Goal: Transaction & Acquisition: Purchase product/service

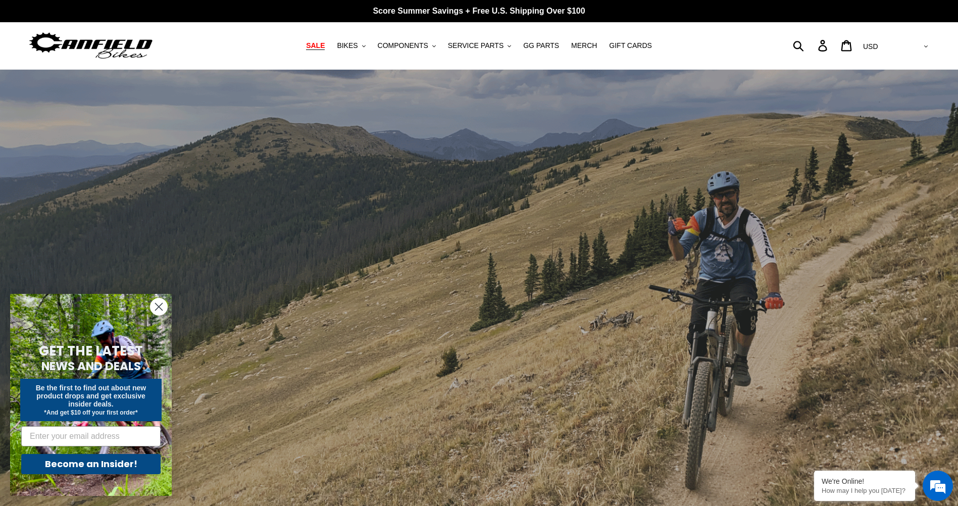
click at [323, 47] on span "SALE" at bounding box center [315, 45] width 19 height 9
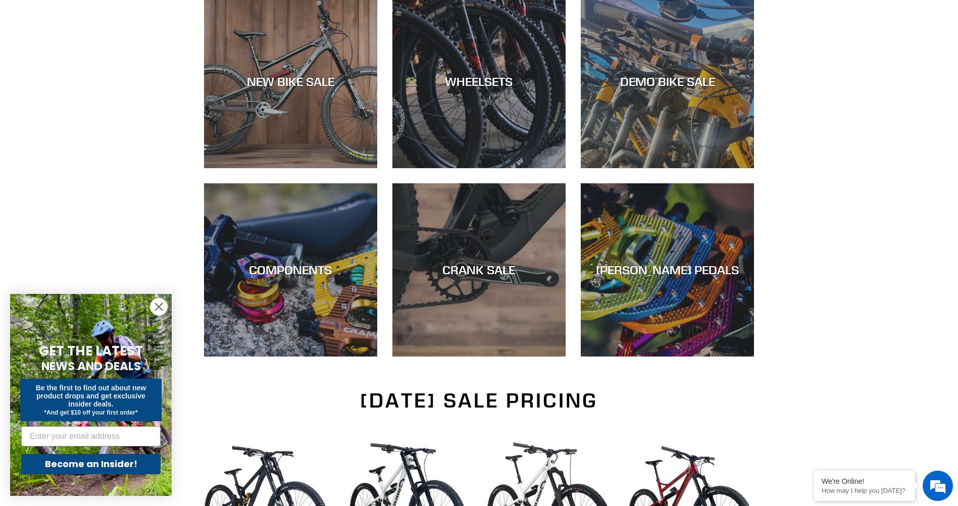
click at [161, 304] on circle "Close dialog" at bounding box center [159, 307] width 17 height 17
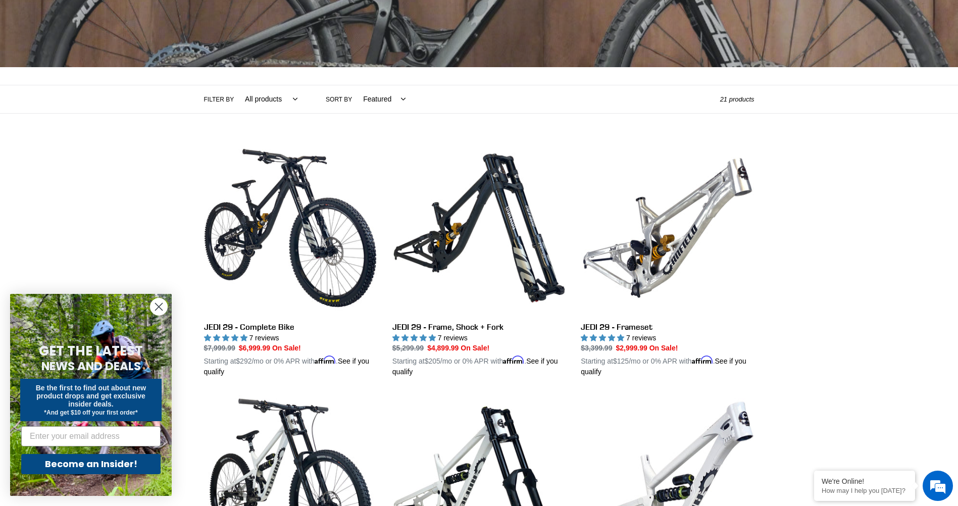
scroll to position [152, 0]
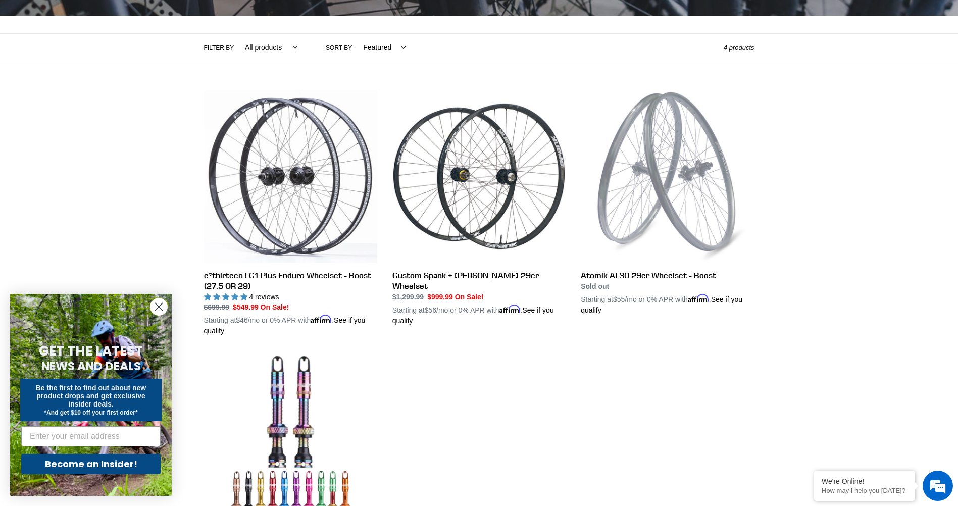
scroll to position [101, 0]
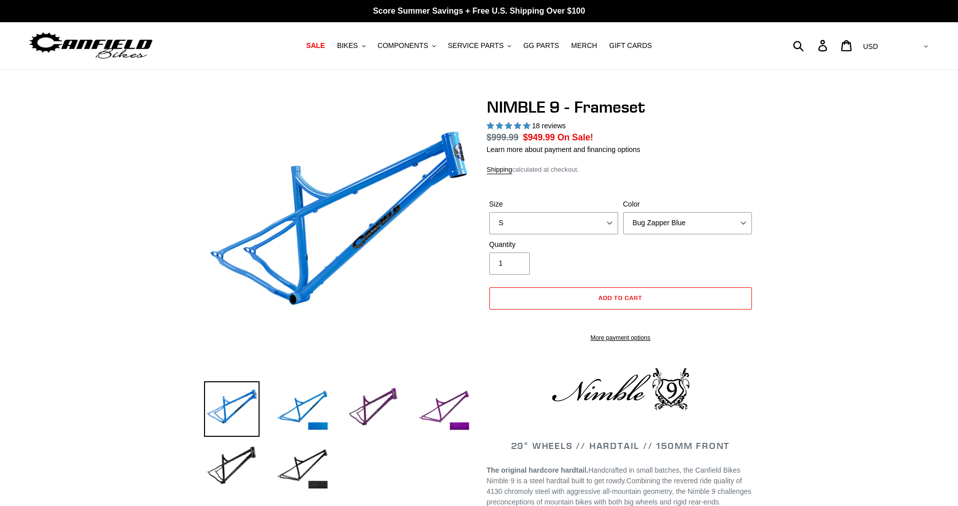
select select "highest-rating"
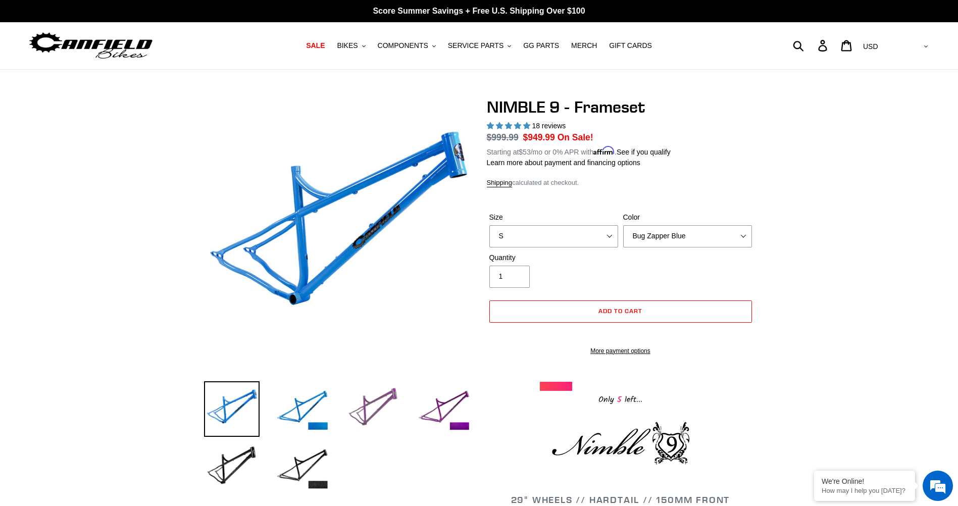
click at [378, 399] on img at bounding box center [374, 409] width 56 height 56
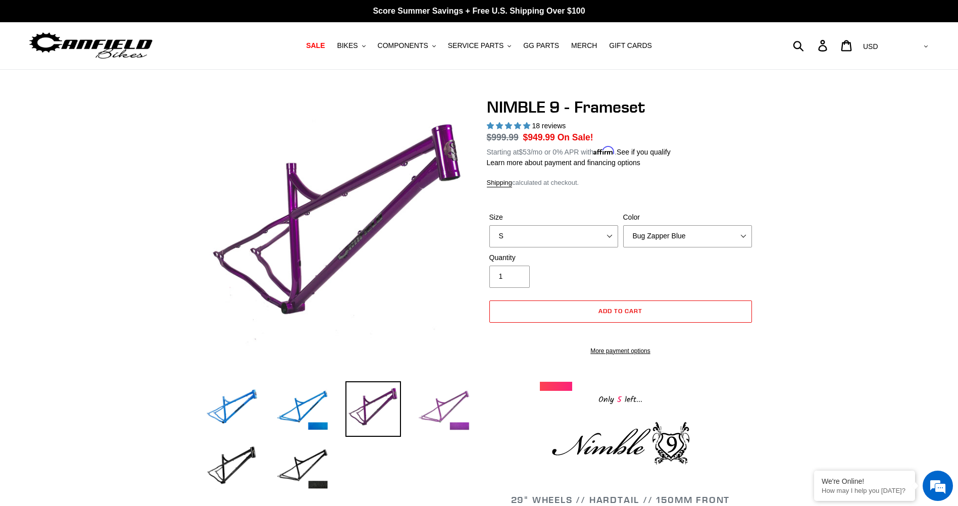
click at [444, 398] on img at bounding box center [444, 409] width 56 height 56
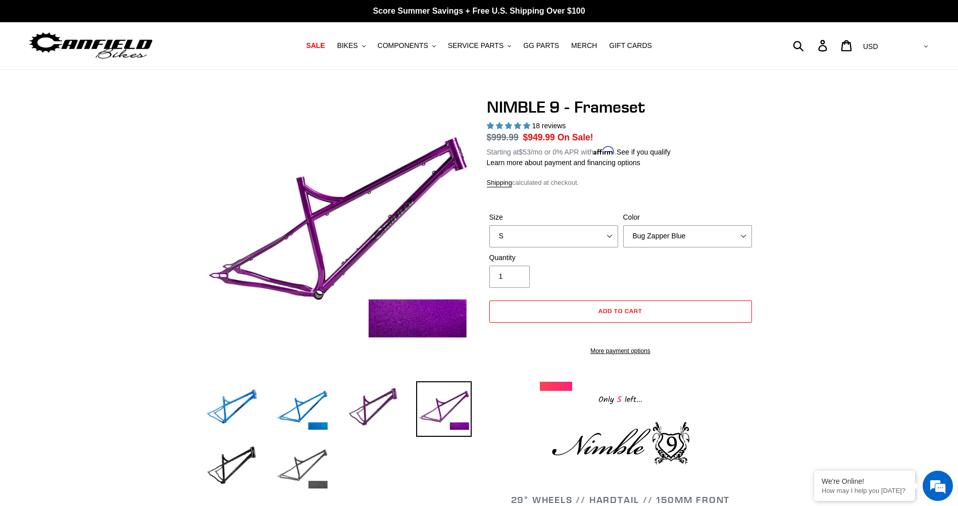
click at [311, 464] on img at bounding box center [303, 468] width 56 height 56
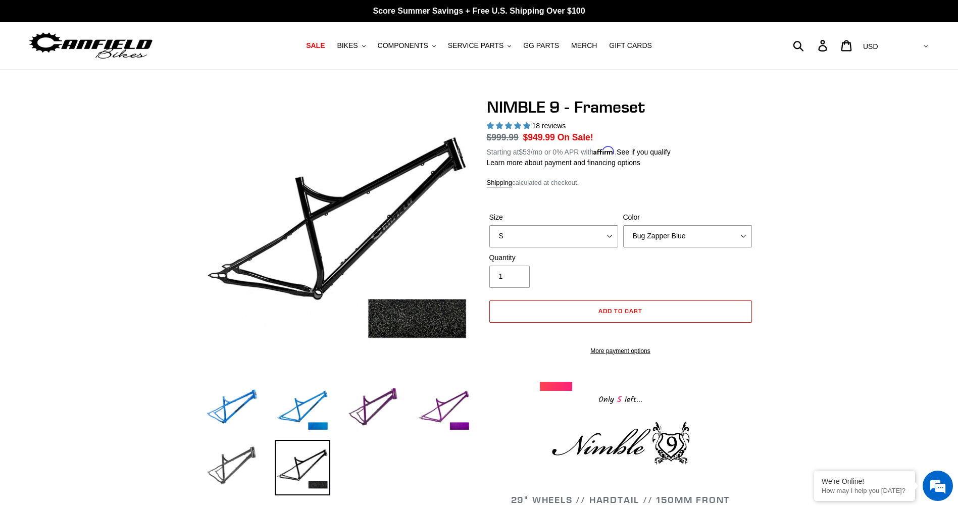
click at [227, 461] on img at bounding box center [232, 468] width 56 height 56
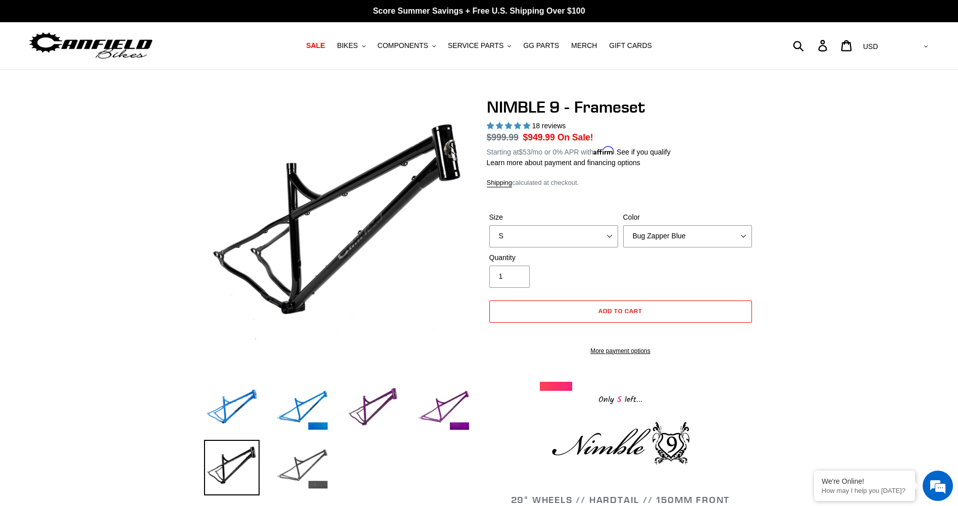
click at [301, 464] on img at bounding box center [303, 468] width 56 height 56
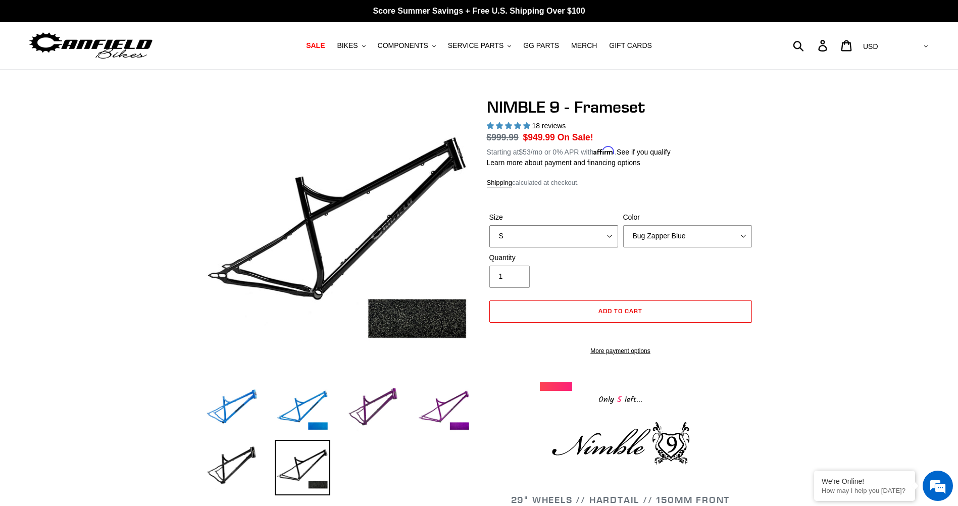
click at [551, 237] on select "S M L XL" at bounding box center [554, 236] width 129 height 22
select select "L"
click at [490, 225] on select "S M L XL" at bounding box center [554, 236] width 129 height 22
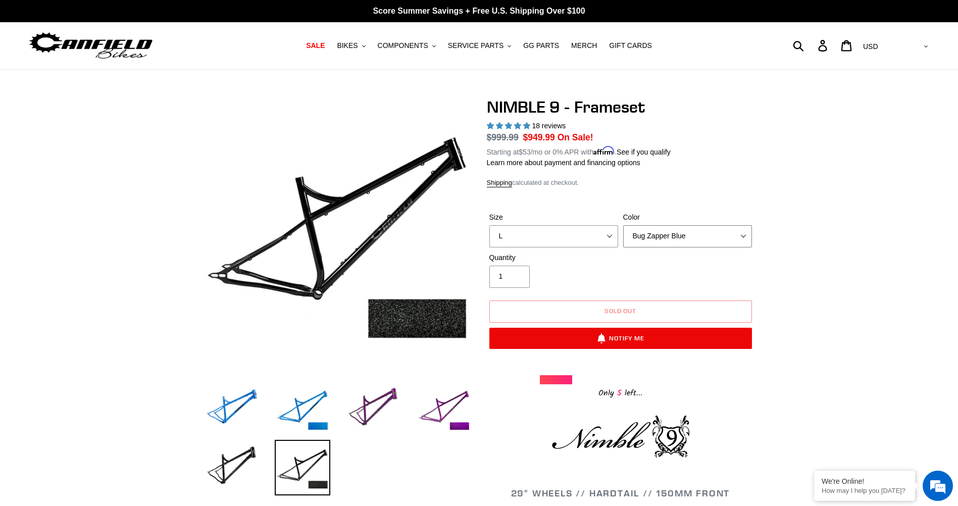
click at [661, 235] on select "Bug Zapper Blue Purple Haze -Sold Out Galaxy Black" at bounding box center [687, 236] width 129 height 22
click at [623, 225] on select "Bug Zapper Blue Purple Haze -Sold Out Galaxy Black" at bounding box center [687, 236] width 129 height 22
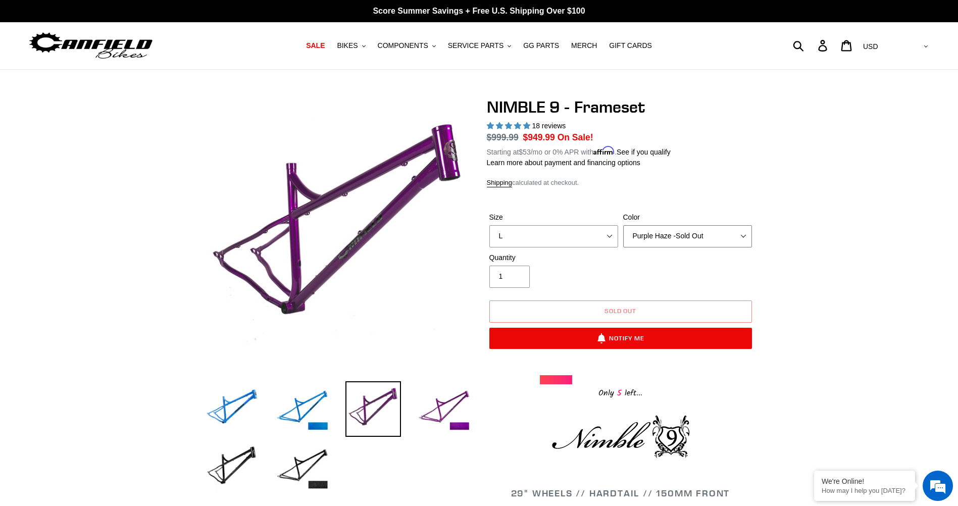
click at [721, 231] on select "Bug Zapper Blue Purple Haze -Sold Out Galaxy Black" at bounding box center [687, 236] width 129 height 22
select select "Galaxy Black"
click at [623, 225] on select "Bug Zapper Blue Purple Haze -Sold Out Galaxy Black" at bounding box center [687, 236] width 129 height 22
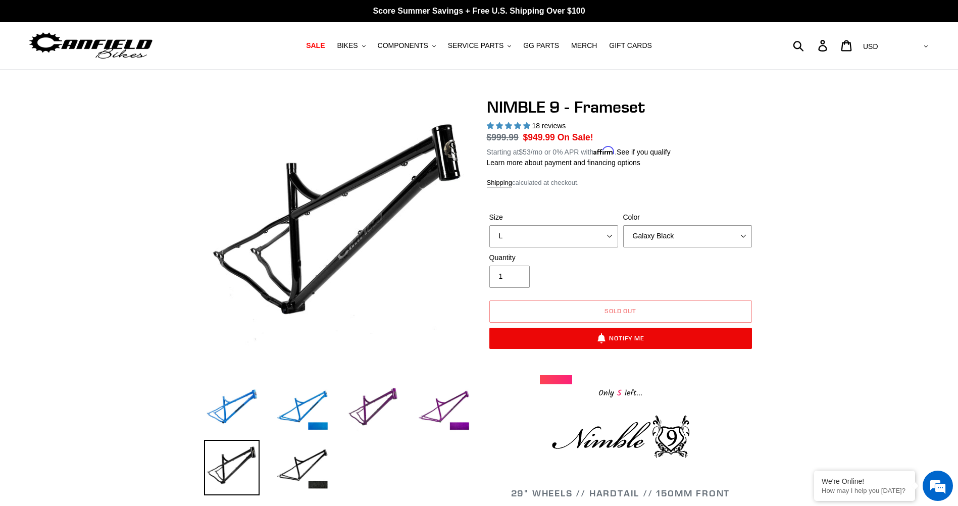
click at [700, 175] on div "NIMBLE 9 - Frameset 18 reviews Regular price $999.99 Sale price $949.99 On Sale…" at bounding box center [621, 249] width 268 height 303
click at [559, 235] on select "S M L XL" at bounding box center [554, 236] width 129 height 22
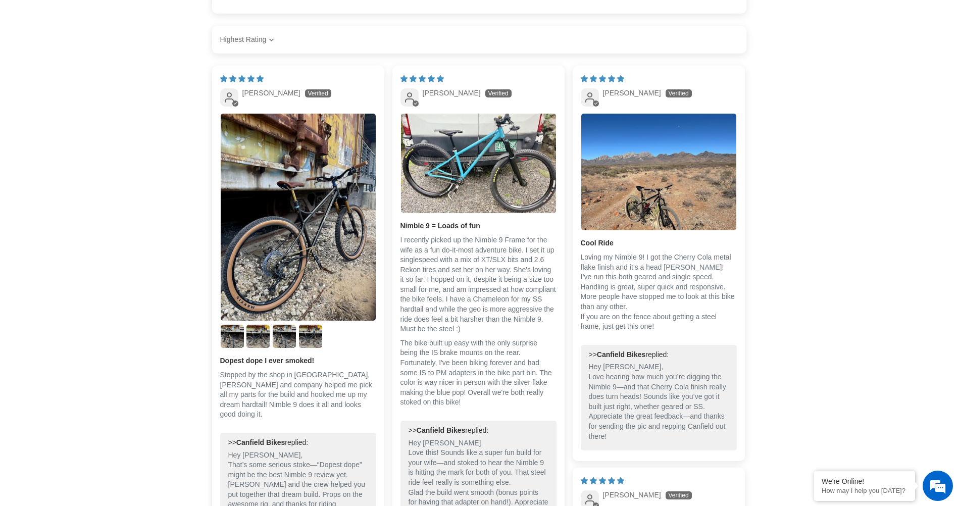
scroll to position [1566, 0]
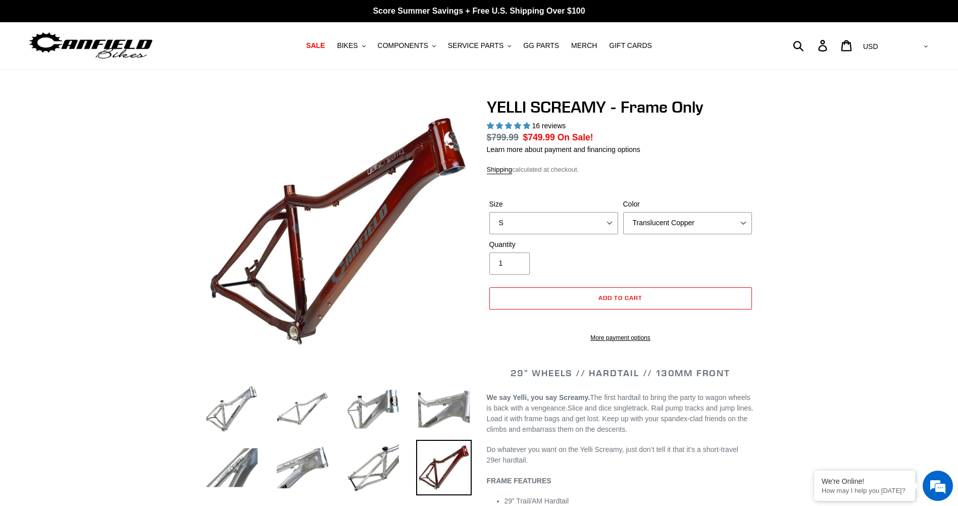
select select "highest-rating"
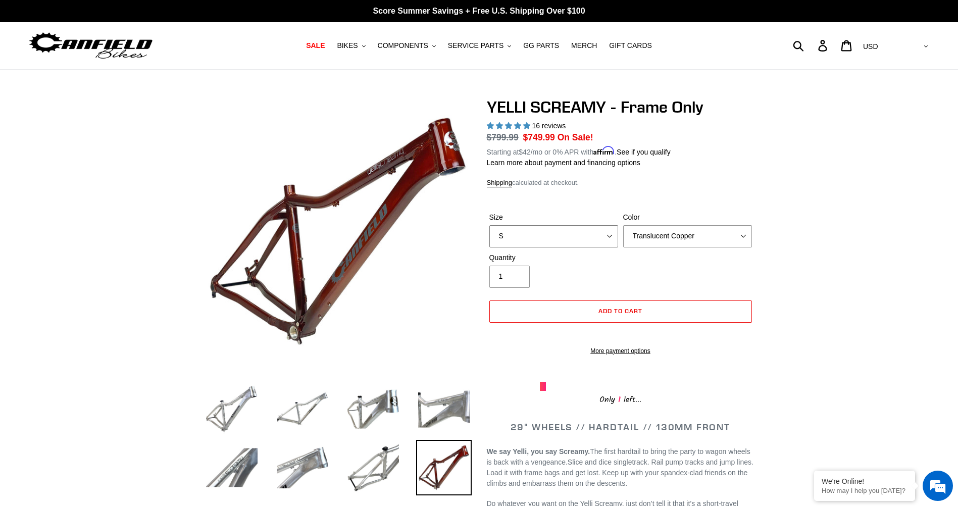
click at [584, 239] on select "S M L XL" at bounding box center [554, 236] width 129 height 22
select select "L"
click at [490, 225] on select "S M L XL" at bounding box center [554, 236] width 129 height 22
click at [689, 237] on select "Translucent Copper Purple Haze Raw" at bounding box center [687, 236] width 129 height 22
click at [623, 225] on select "Translucent Copper Purple Haze Raw" at bounding box center [687, 236] width 129 height 22
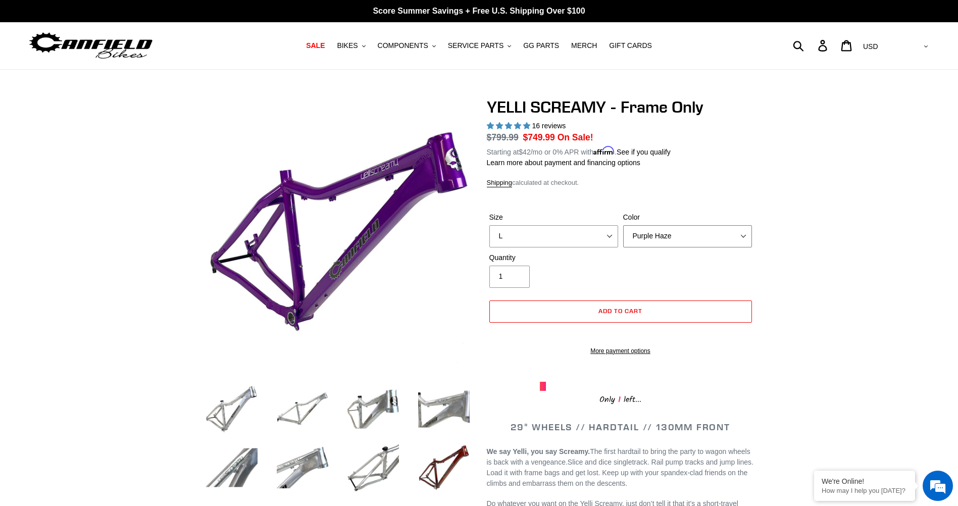
click at [674, 240] on select "Translucent Copper Purple Haze Raw" at bounding box center [687, 236] width 129 height 22
select select "Raw"
click at [623, 225] on select "Translucent Copper Purple Haze Raw" at bounding box center [687, 236] width 129 height 22
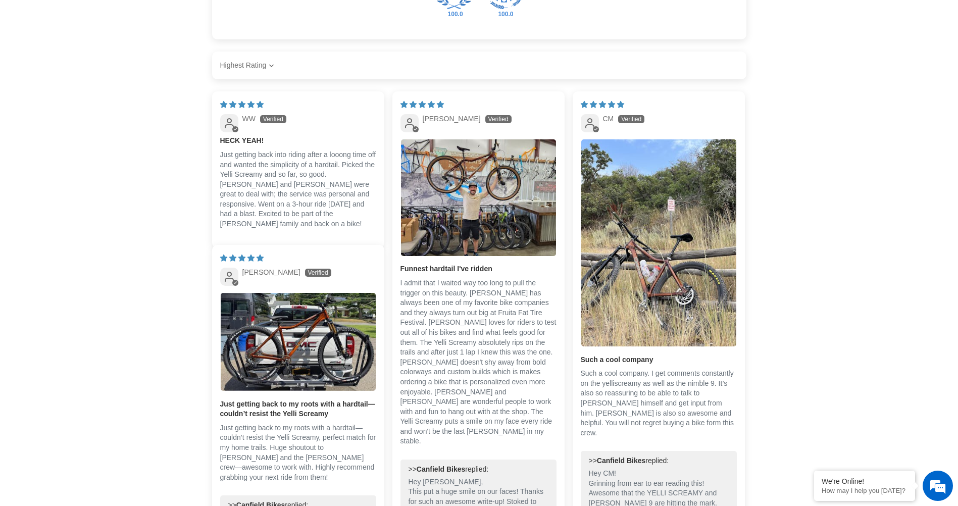
scroll to position [1617, 0]
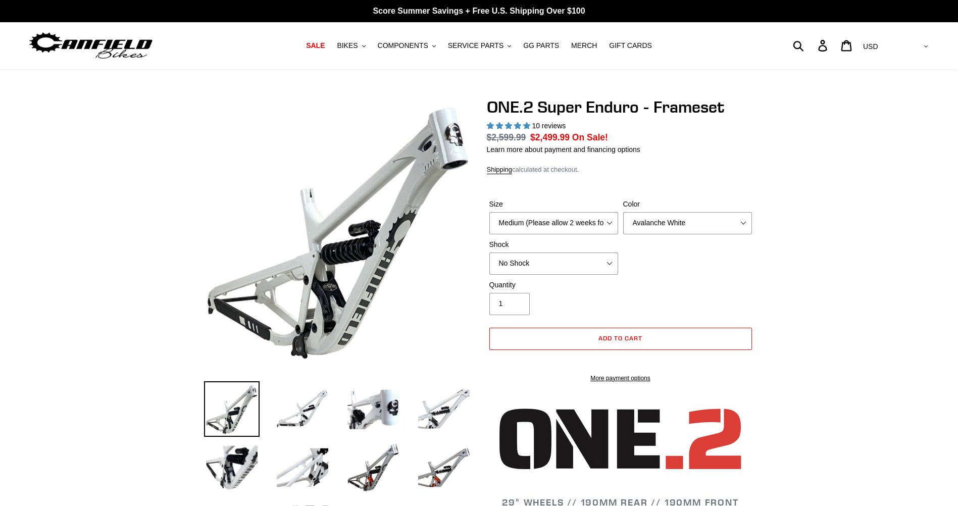
select select "highest-rating"
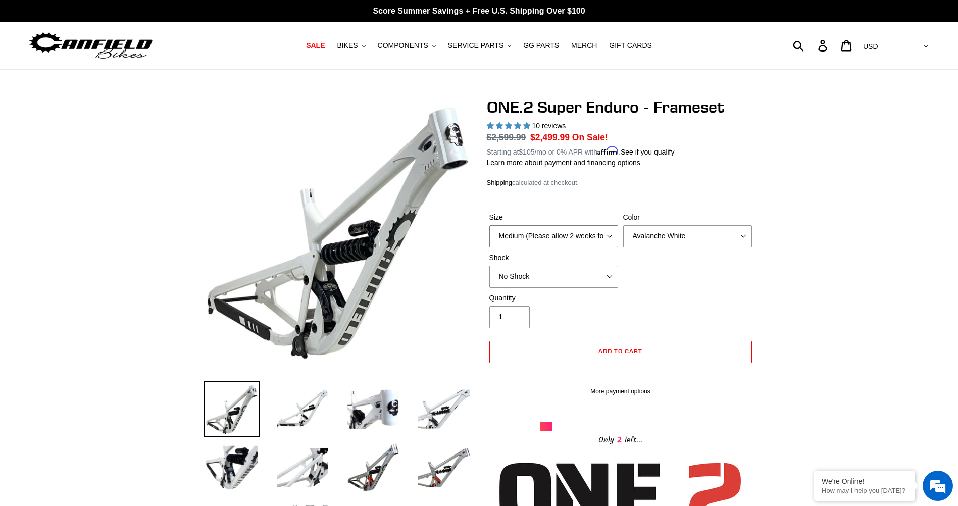
click at [578, 231] on select "Medium (Please allow 2 weeks for delivery) Large (Sold Out)" at bounding box center [554, 236] width 129 height 22
select select "Large (Sold Out)"
click at [490, 225] on select "Medium (Please allow 2 weeks for delivery) Large (Sold Out)" at bounding box center [554, 236] width 129 height 22
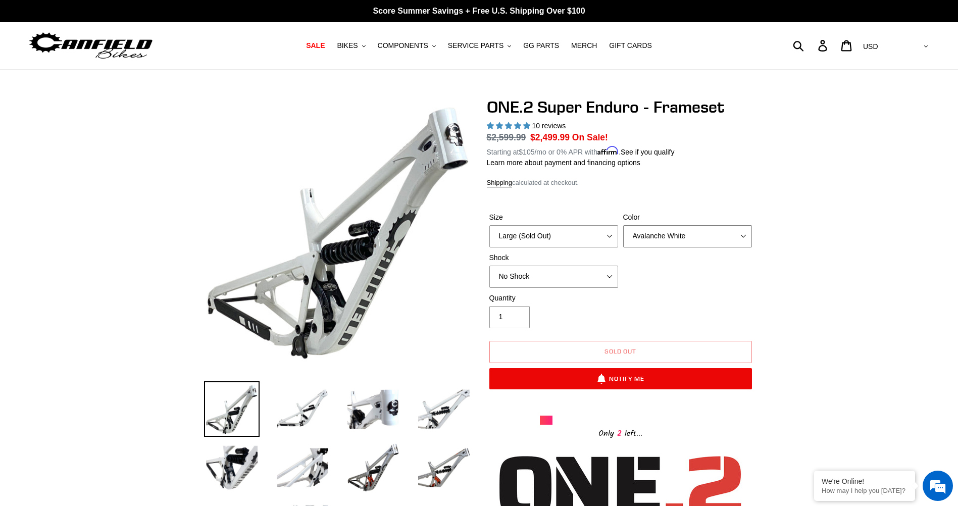
click at [680, 235] on select "Avalanche White Bentonite Grey" at bounding box center [687, 236] width 129 height 22
select select "Bentonite Grey"
click at [623, 225] on select "Avalanche White Bentonite Grey" at bounding box center [687, 236] width 129 height 22
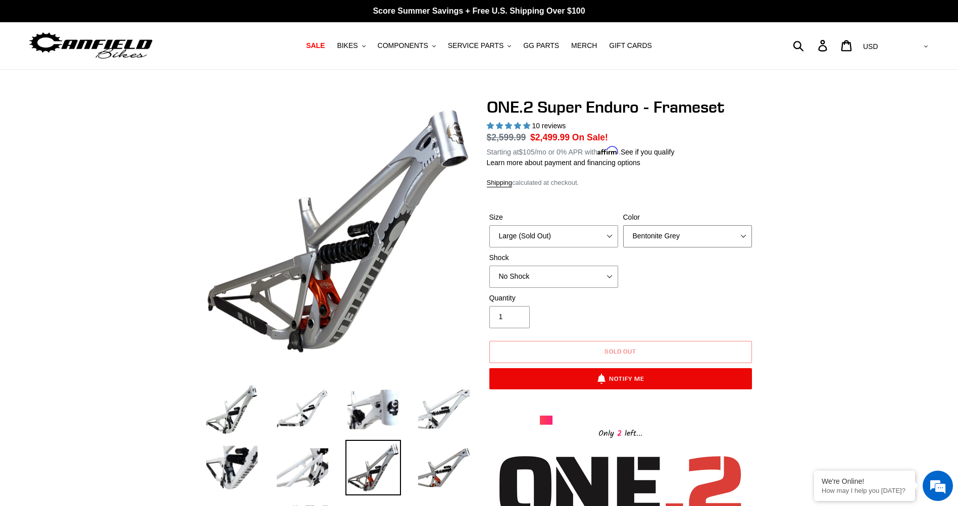
scroll to position [51, 0]
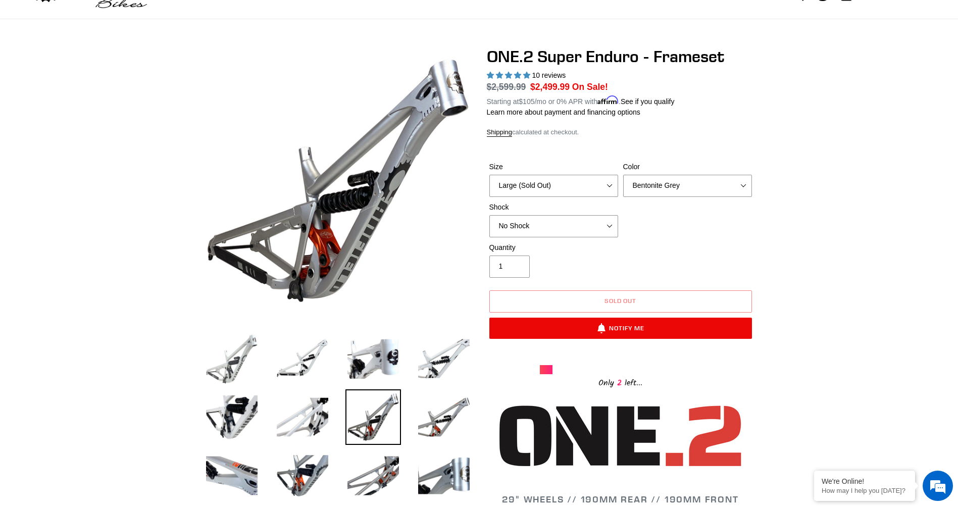
click at [239, 367] on img at bounding box center [232, 359] width 56 height 56
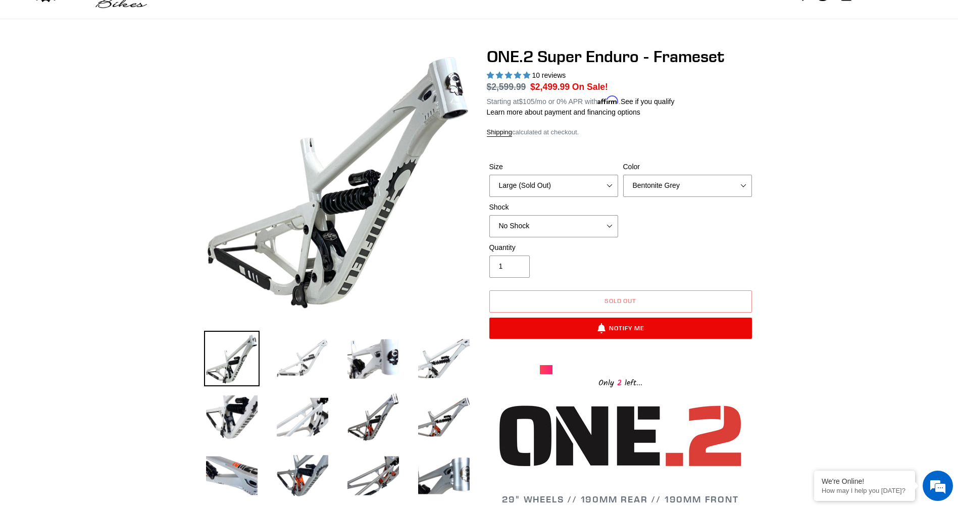
click at [309, 355] on img at bounding box center [303, 359] width 56 height 56
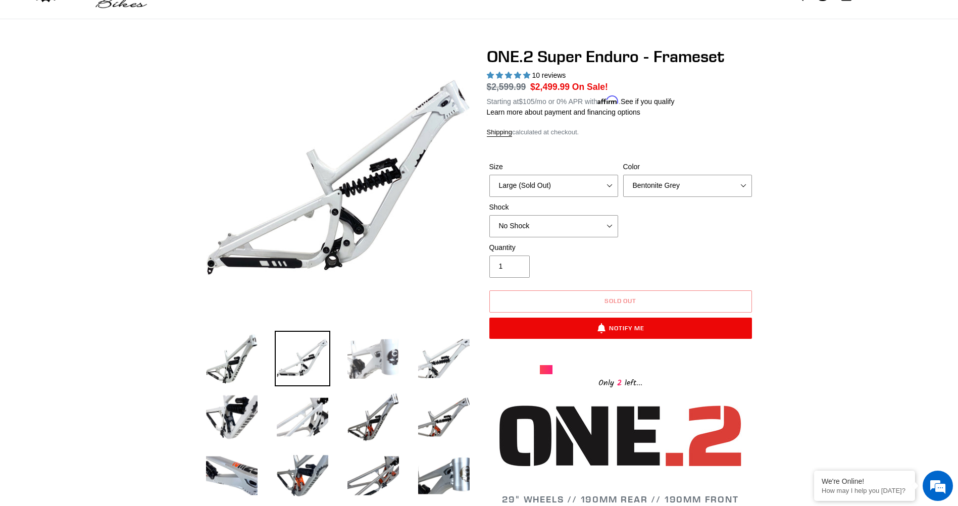
click at [369, 360] on img at bounding box center [374, 359] width 56 height 56
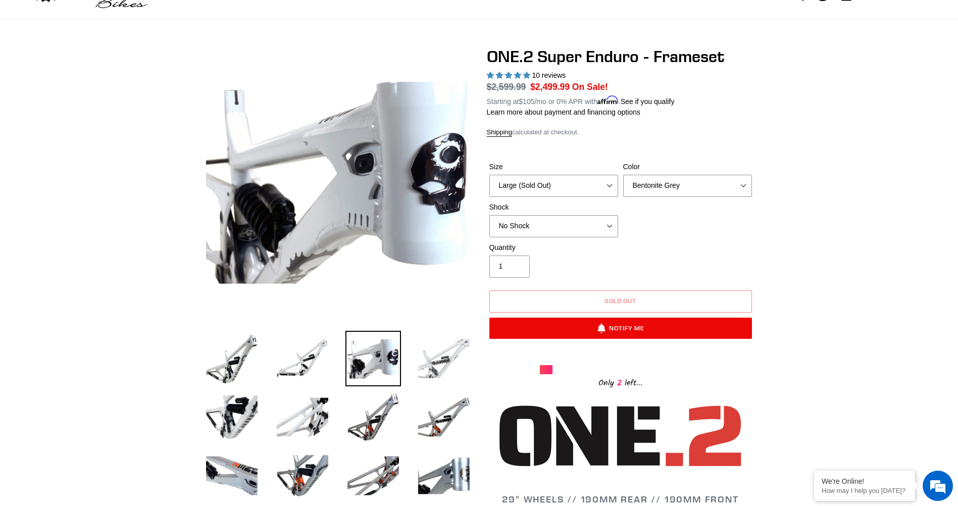
click at [421, 361] on img at bounding box center [444, 359] width 56 height 56
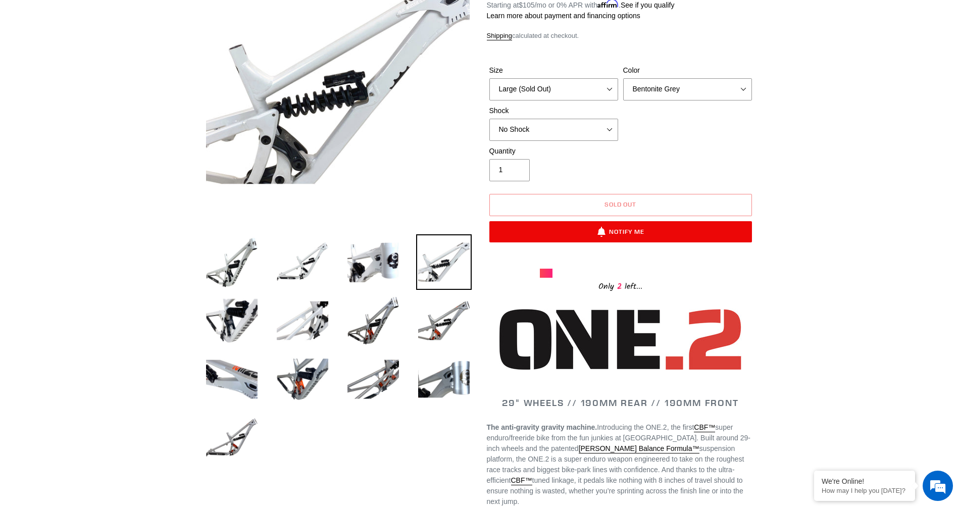
scroll to position [152, 0]
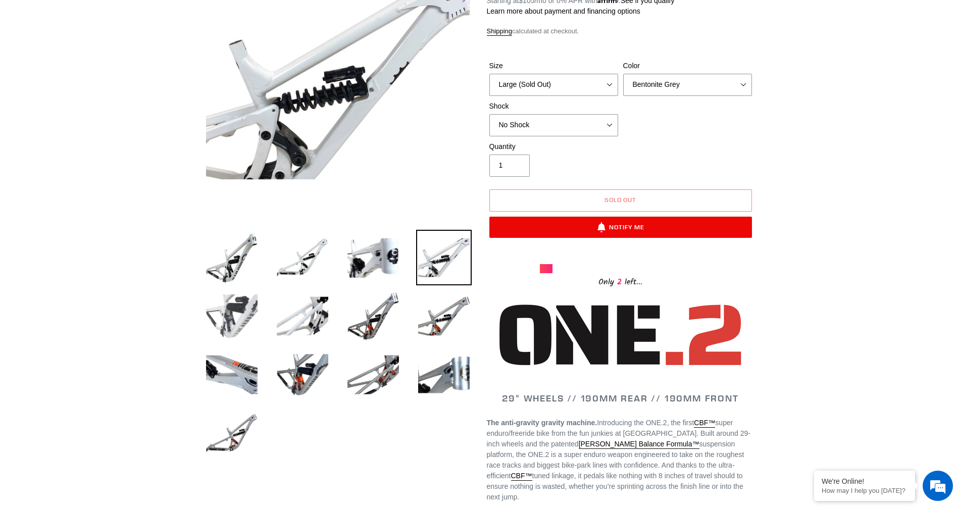
click at [250, 331] on img at bounding box center [232, 316] width 56 height 56
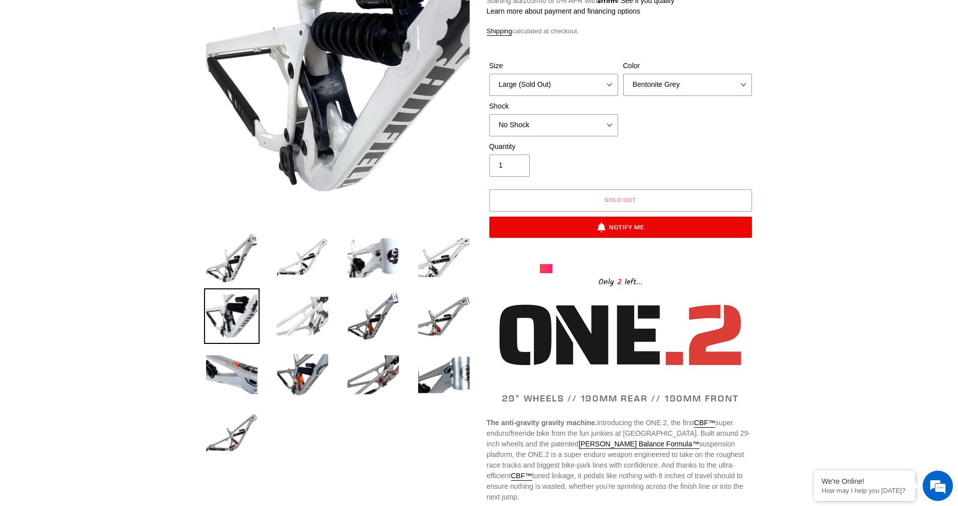
click at [315, 315] on img at bounding box center [303, 316] width 56 height 56
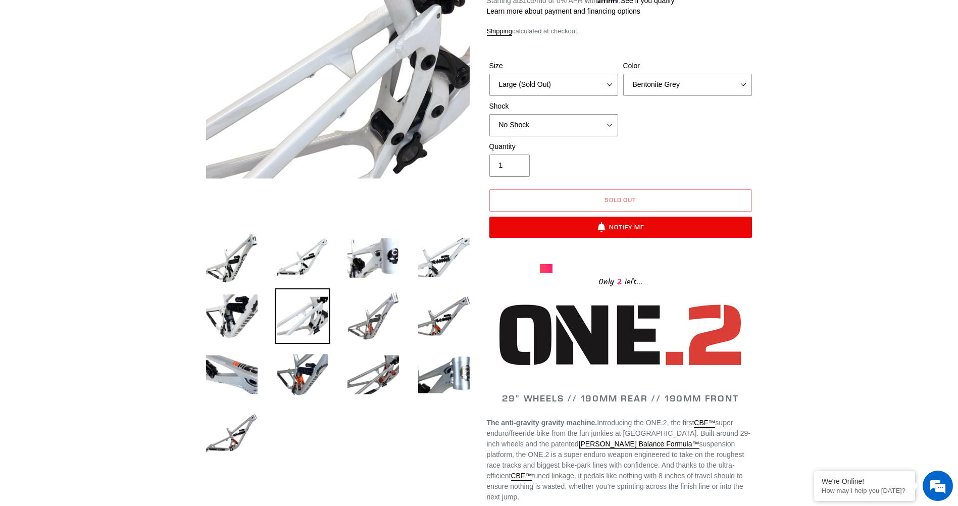
click at [353, 319] on img at bounding box center [374, 316] width 56 height 56
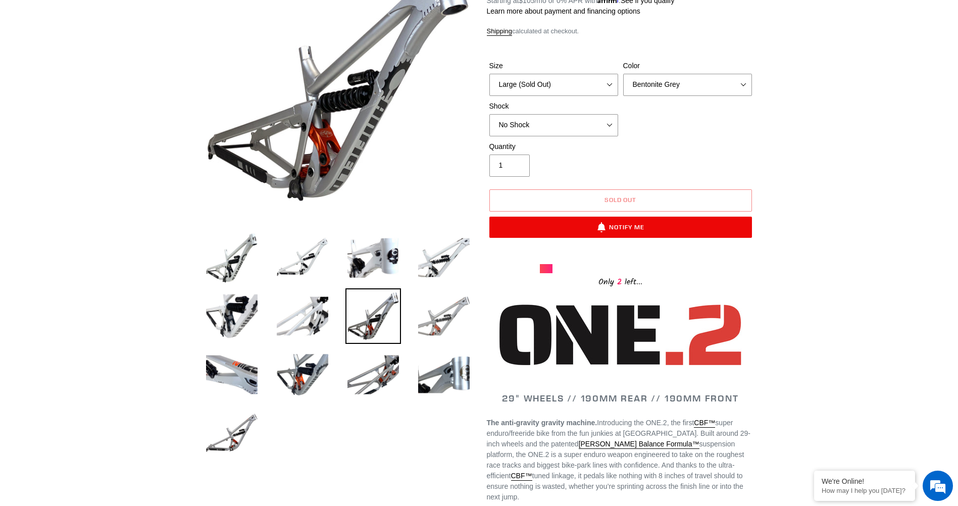
click at [419, 313] on img at bounding box center [444, 316] width 56 height 56
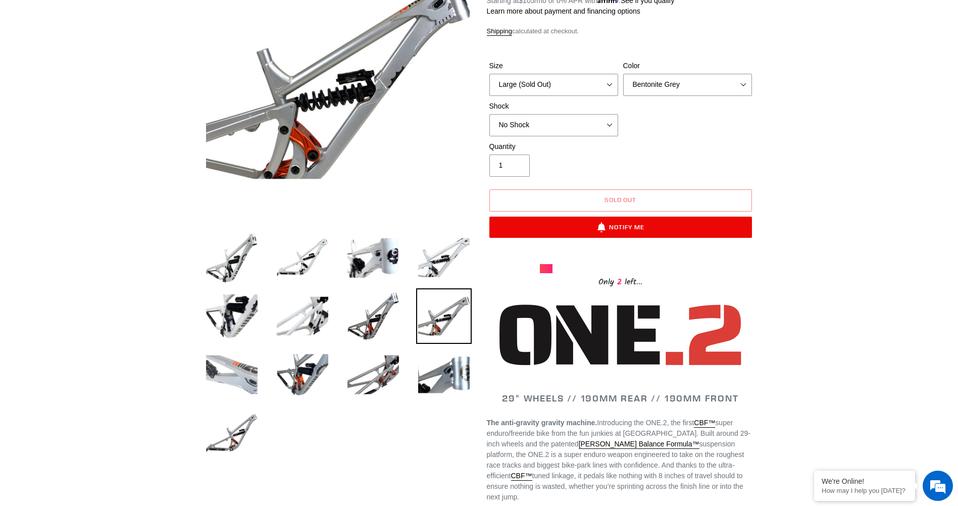
click at [242, 383] on img at bounding box center [232, 375] width 56 height 56
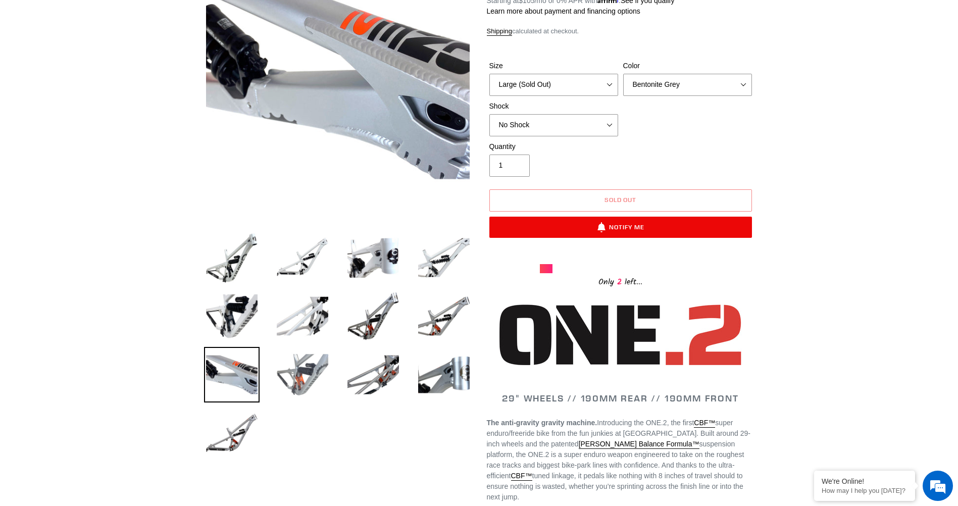
click at [318, 375] on img at bounding box center [303, 375] width 56 height 56
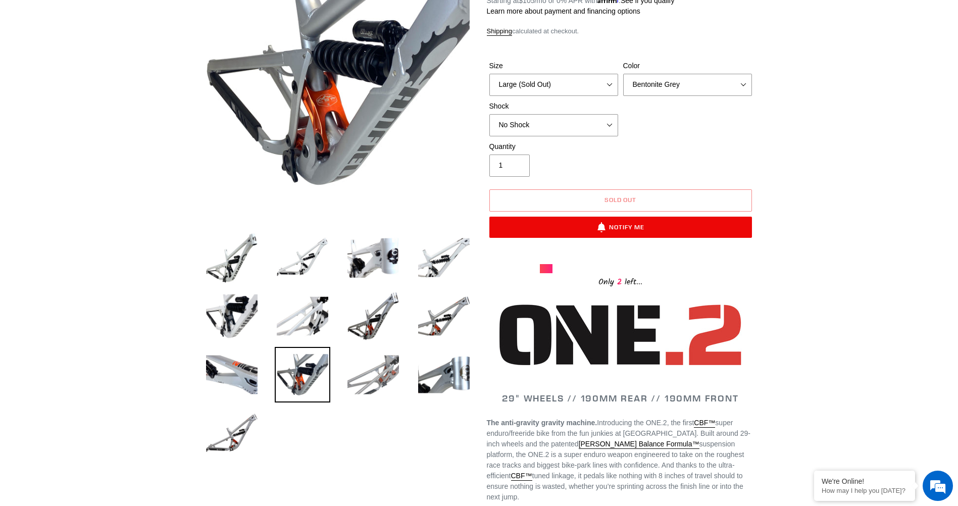
click at [386, 374] on img at bounding box center [374, 375] width 56 height 56
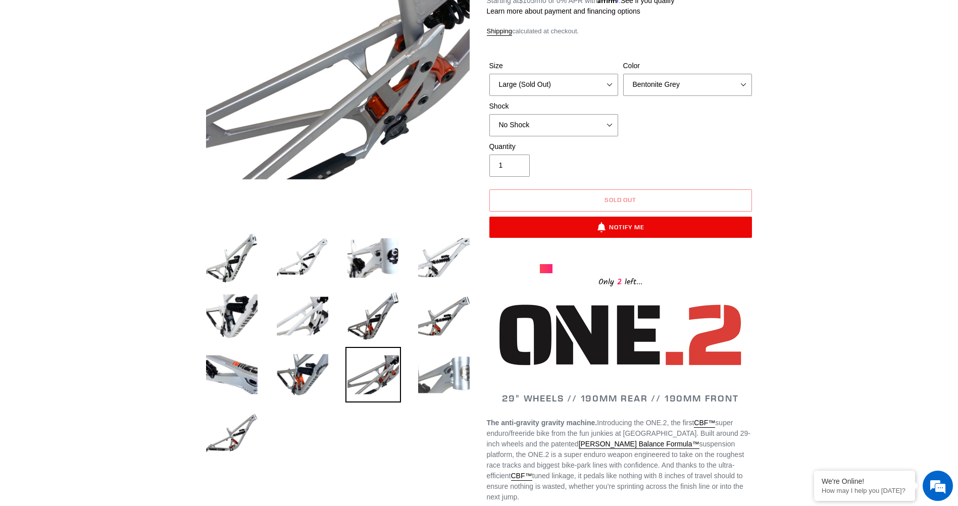
click at [426, 375] on img at bounding box center [444, 375] width 56 height 56
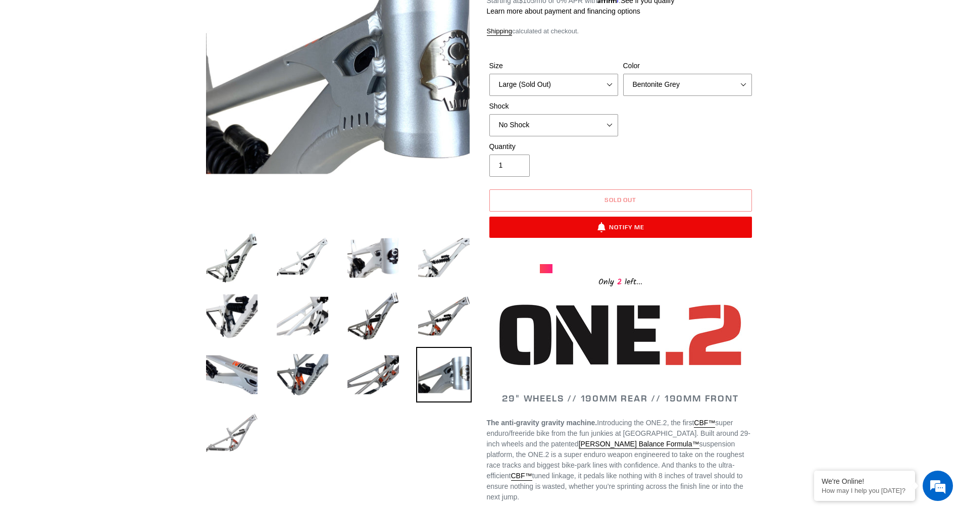
click at [241, 427] on img at bounding box center [232, 434] width 56 height 56
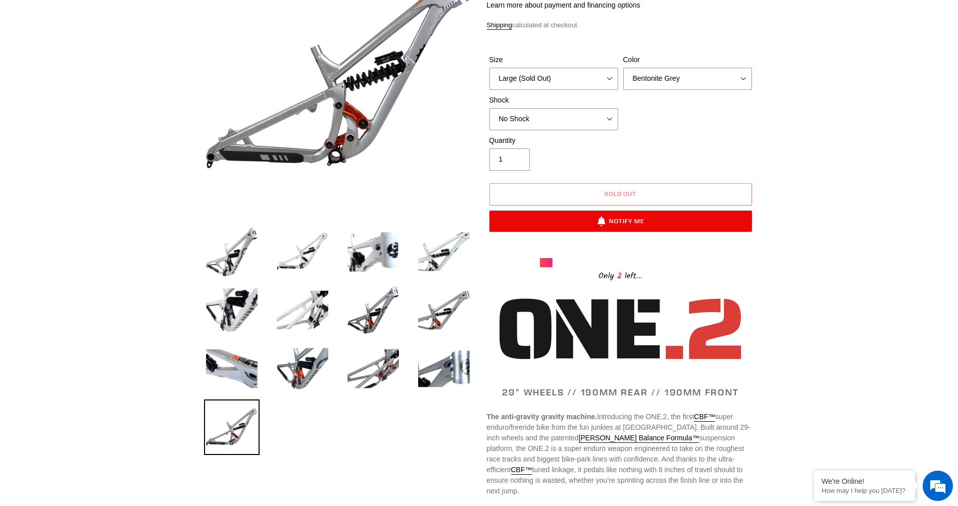
scroll to position [0, 0]
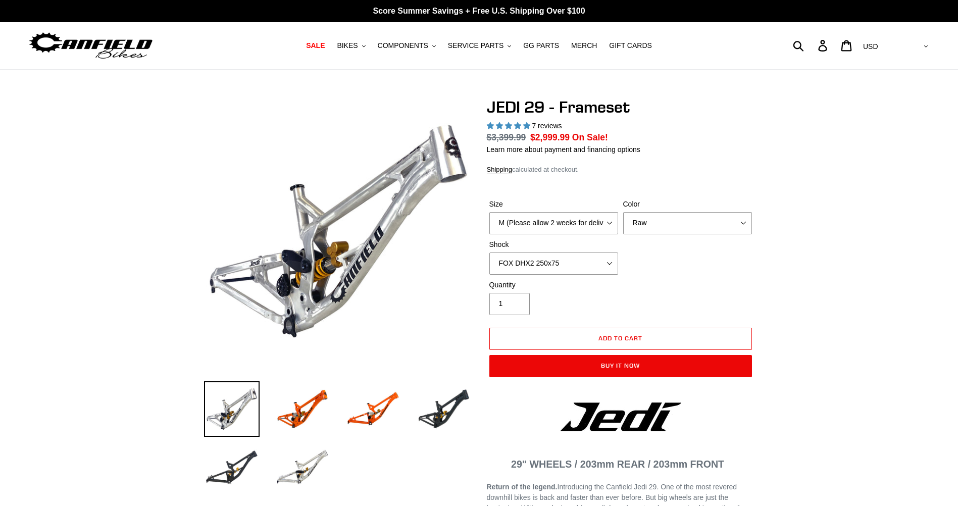
select select "highest-rating"
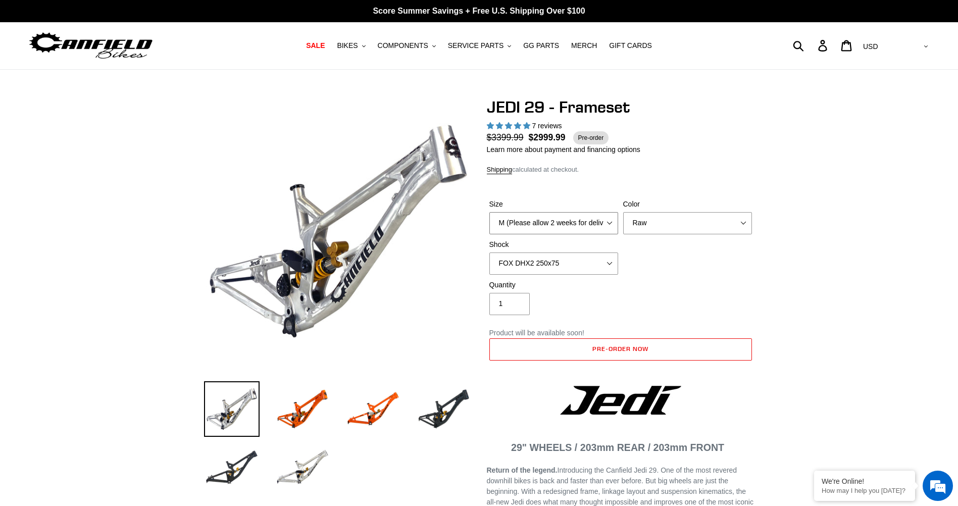
click at [572, 225] on select "M (Please allow 2 weeks for delivery) L (Please allow 2 weeks for delivery) XL" at bounding box center [554, 223] width 129 height 22
select select "L (Please allow 2 weeks for delivery)"
click at [490, 212] on select "M (Please allow 2 weeks for delivery) L (Please allow 2 weeks for delivery) XL" at bounding box center [554, 223] width 129 height 22
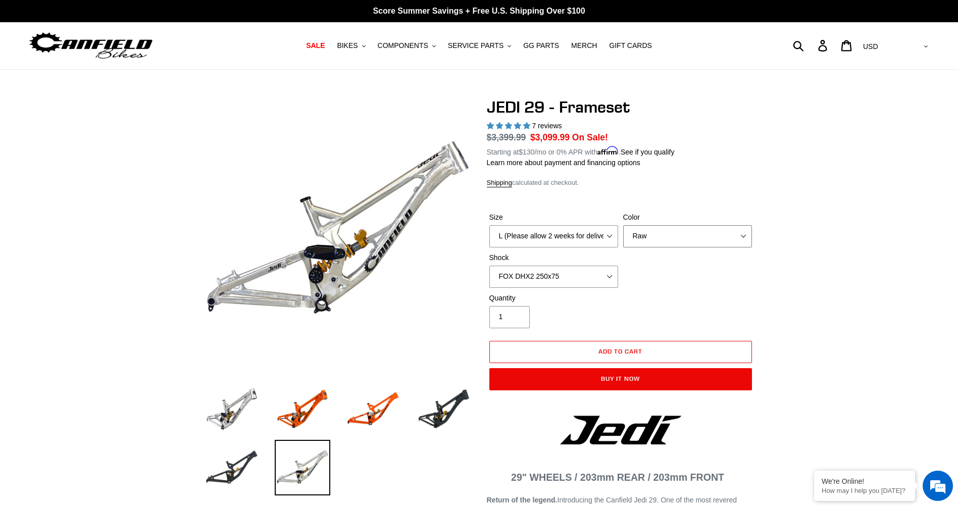
click at [672, 236] on select "Orange Raw Stealth Black" at bounding box center [687, 236] width 129 height 22
select select "Stealth Black"
click at [623, 225] on select "Orange Raw Stealth Black" at bounding box center [687, 236] width 129 height 22
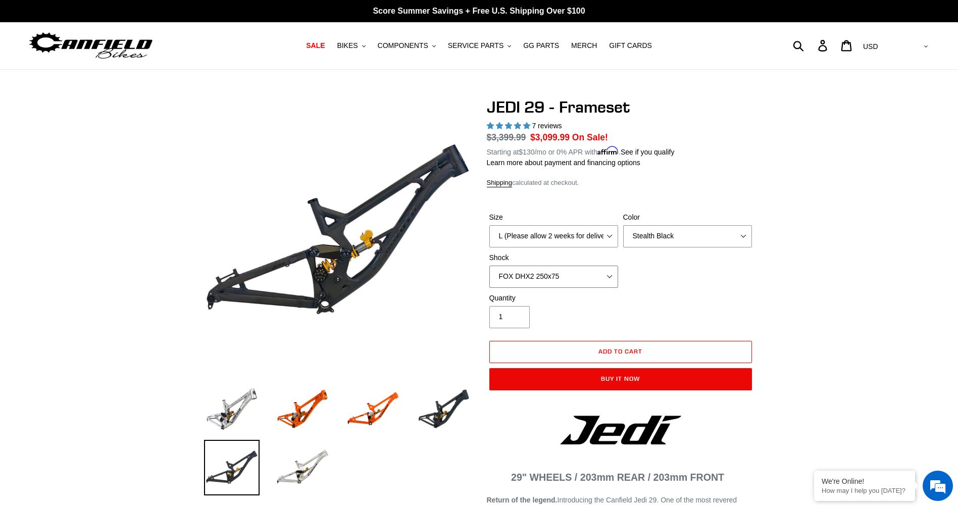
click at [547, 272] on select "No Shock FOX DHX2 250x75 RockShox Vivid Ultimate DH 250x75 EXT e-Storia LOX V3" at bounding box center [554, 277] width 129 height 22
click at [490, 266] on select "No Shock FOX DHX2 250x75 RockShox Vivid Ultimate DH 250x75 EXT e-Storia LOX V3" at bounding box center [554, 277] width 129 height 22
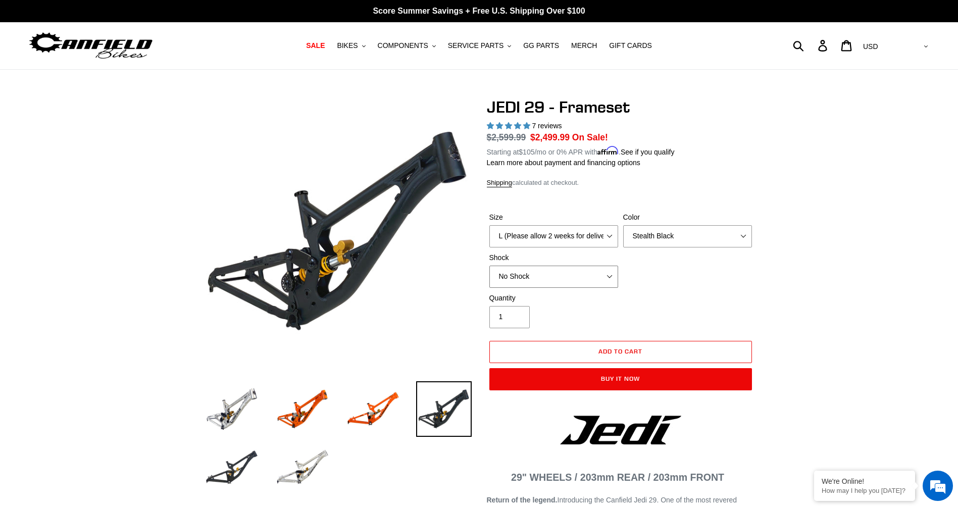
click at [557, 266] on select "No Shock FOX DHX2 250x75 RockShox Vivid Ultimate DH 250x75 EXT e-Storia LOX V3" at bounding box center [554, 277] width 129 height 22
click at [587, 282] on select "No Shock FOX DHX2 250x75 RockShox Vivid Ultimate DH 250x75 EXT e-Storia LOX V3" at bounding box center [554, 277] width 129 height 22
click at [490, 266] on select "No Shock FOX DHX2 250x75 RockShox Vivid Ultimate DH 250x75 EXT e-Storia LOX V3" at bounding box center [554, 277] width 129 height 22
click at [569, 276] on select "No Shock FOX DHX2 250x75 RockShox Vivid Ultimate DH 250x75 EXT e-Storia LOX V3" at bounding box center [554, 277] width 129 height 22
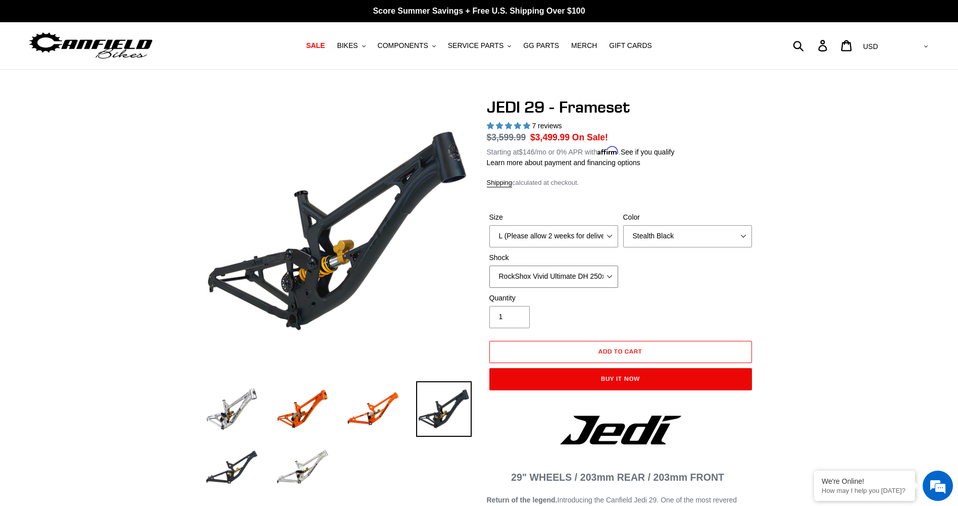
click at [490, 266] on select "No Shock FOX DHX2 250x75 RockShox Vivid Ultimate DH 250x75 EXT e-Storia LOX V3" at bounding box center [554, 277] width 129 height 22
click at [556, 281] on select "No Shock FOX DHX2 250x75 RockShox Vivid Ultimate DH 250x75 EXT e-Storia LOX V3" at bounding box center [554, 277] width 129 height 22
click at [490, 266] on select "No Shock FOX DHX2 250x75 RockShox Vivid Ultimate DH 250x75 EXT e-Storia LOX V3" at bounding box center [554, 277] width 129 height 22
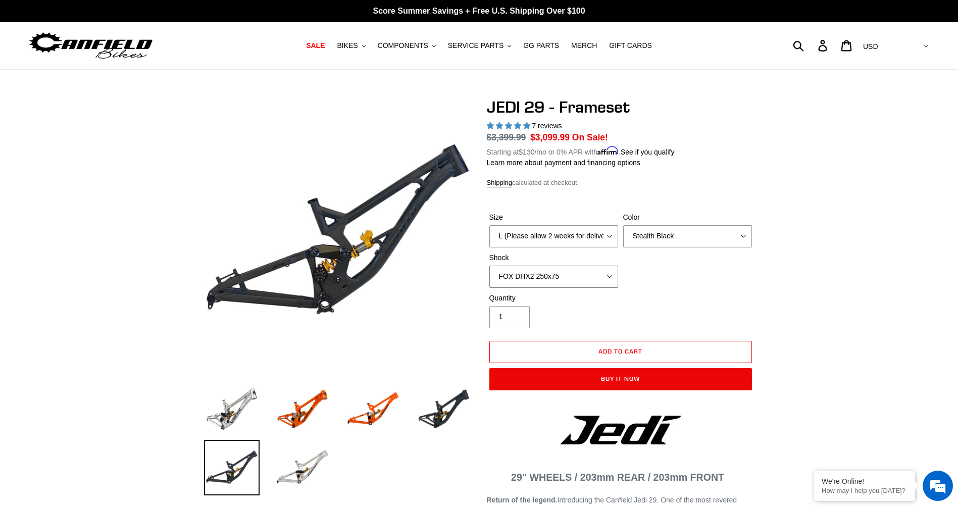
click at [560, 276] on select "No Shock FOX DHX2 250x75 RockShox Vivid Ultimate DH 250x75 EXT e-Storia LOX V3" at bounding box center [554, 277] width 129 height 22
select select "No Shock"
click at [490, 266] on select "No Shock FOX DHX2 250x75 RockShox Vivid Ultimate DH 250x75 EXT e-Storia LOX V3" at bounding box center [554, 277] width 129 height 22
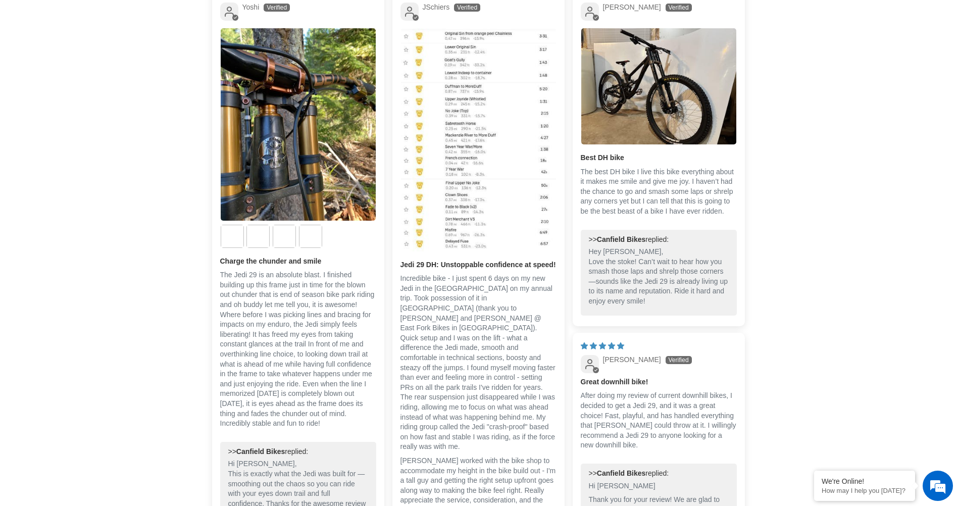
scroll to position [1819, 0]
